Goal: Book appointment/travel/reservation

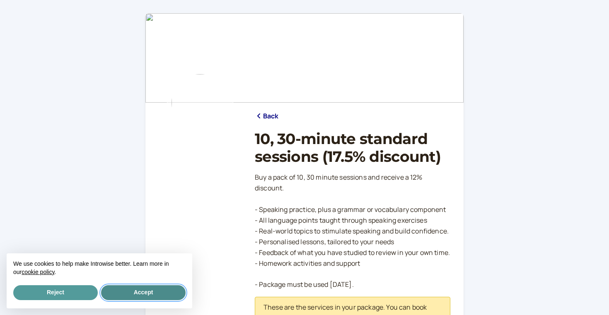
click at [155, 291] on button "Accept" at bounding box center [143, 292] width 84 height 15
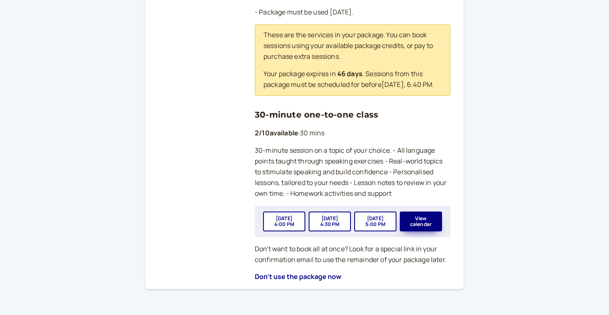
scroll to position [270, 0]
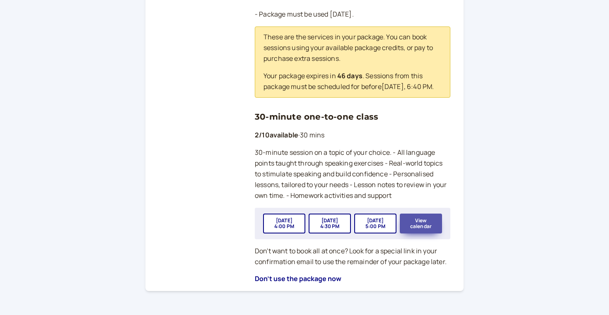
click at [424, 227] on button "View calendar" at bounding box center [421, 224] width 42 height 20
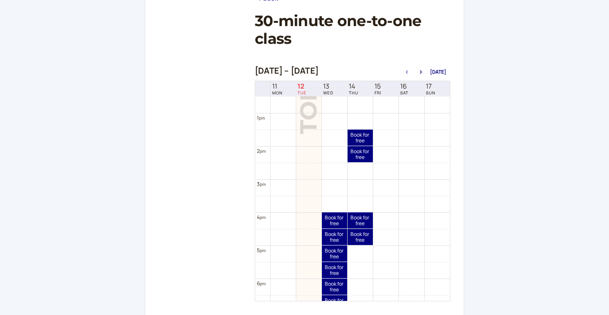
scroll to position [411, 0]
click at [425, 72] on icon "button" at bounding box center [421, 71] width 10 height 3
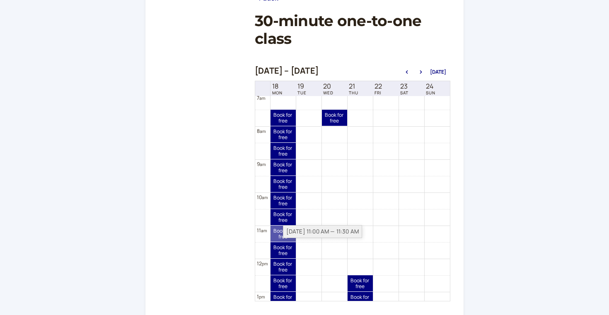
scroll to position [229, 0]
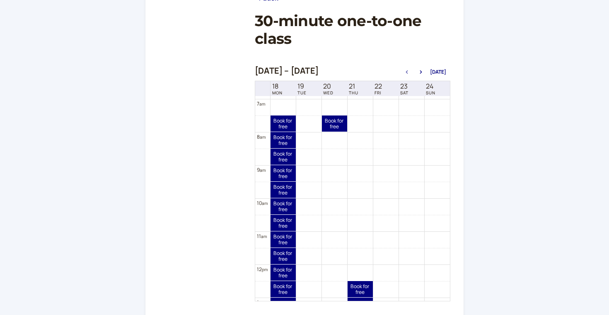
click at [407, 70] on icon "button" at bounding box center [407, 71] width 10 height 3
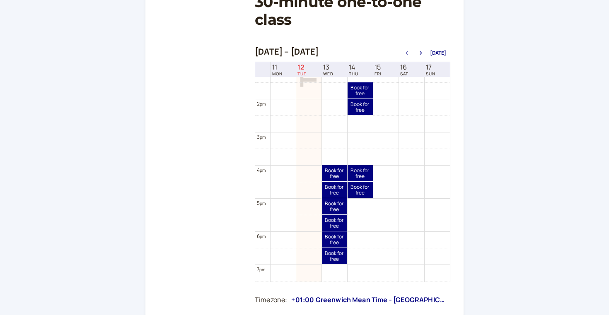
scroll to position [421, 0]
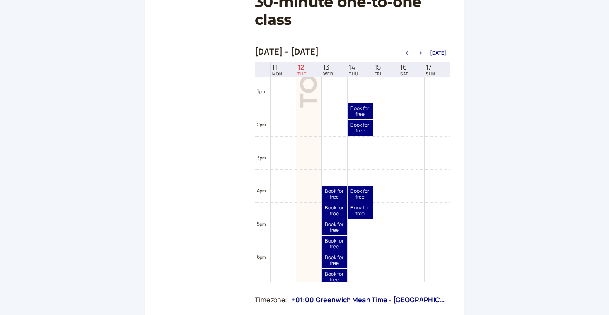
click at [422, 51] on icon "button" at bounding box center [421, 52] width 10 height 3
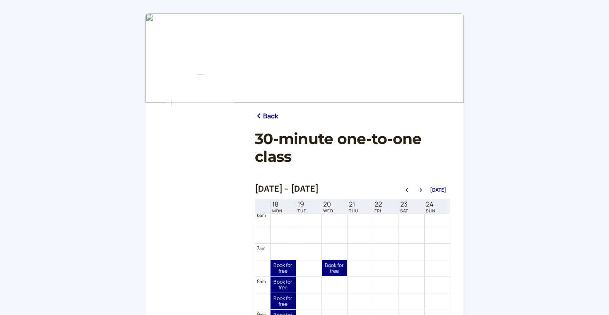
scroll to position [0, 0]
